Goal: Find specific page/section: Find specific page/section

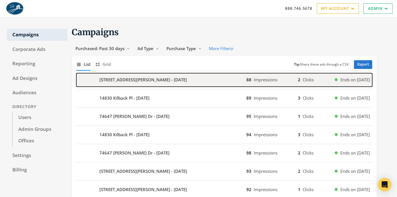
click at [87, 82] on div "button" at bounding box center [84, 80] width 16 height 14
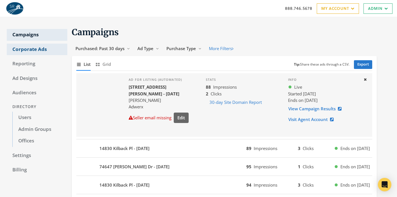
click at [26, 51] on link "Corporate Ads" at bounding box center [37, 50] width 61 height 12
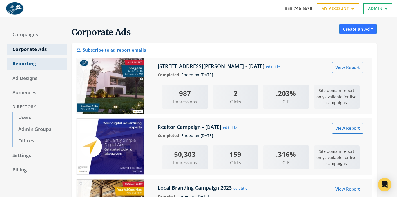
click at [28, 62] on link "Reporting" at bounding box center [37, 64] width 61 height 12
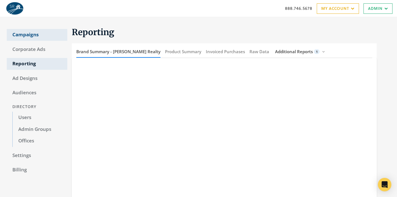
click at [19, 36] on link "Campaigns" at bounding box center [37, 35] width 61 height 12
